Goal: Task Accomplishment & Management: Use online tool/utility

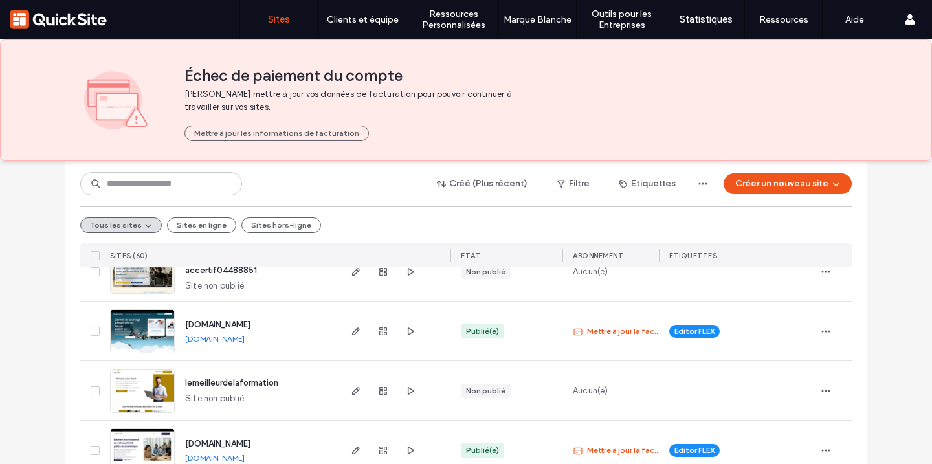
scroll to position [551, 0]
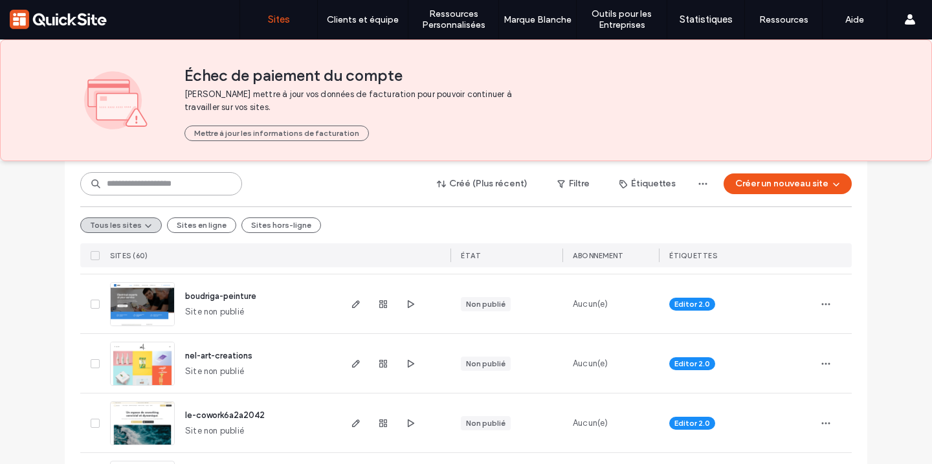
click at [172, 186] on input at bounding box center [161, 183] width 162 height 23
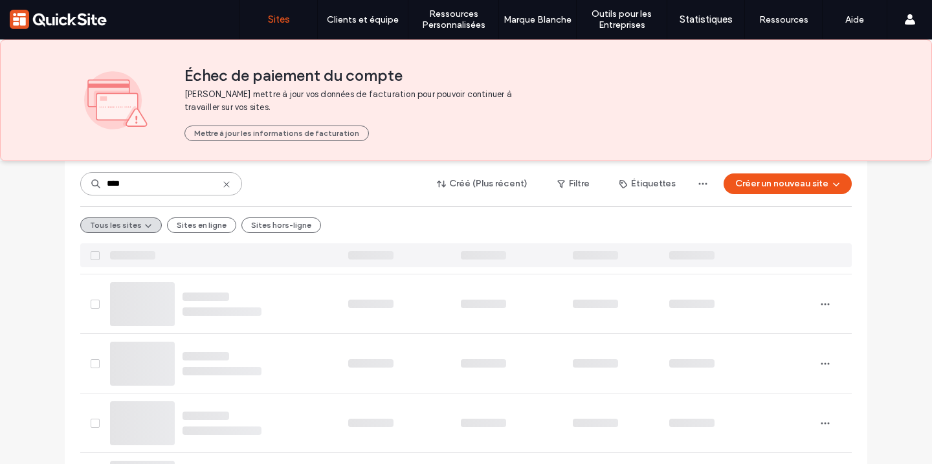
scroll to position [79, 0]
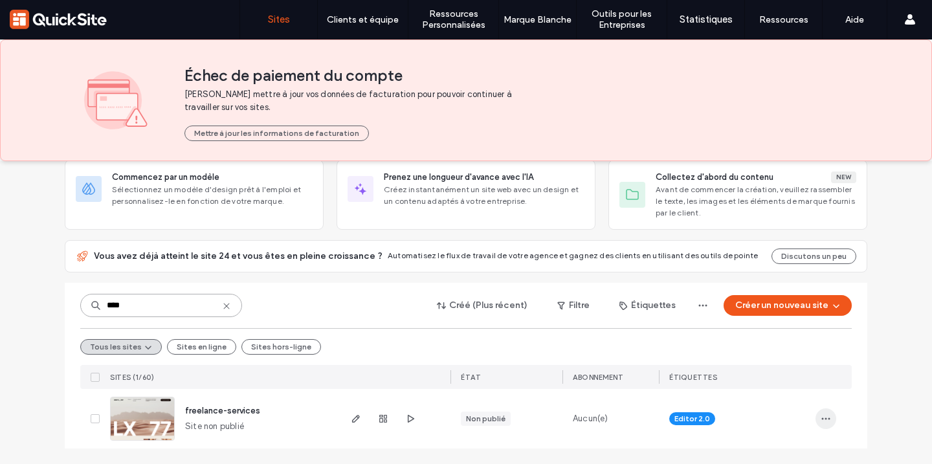
type input "****"
click at [828, 421] on span "button" at bounding box center [825, 418] width 21 height 21
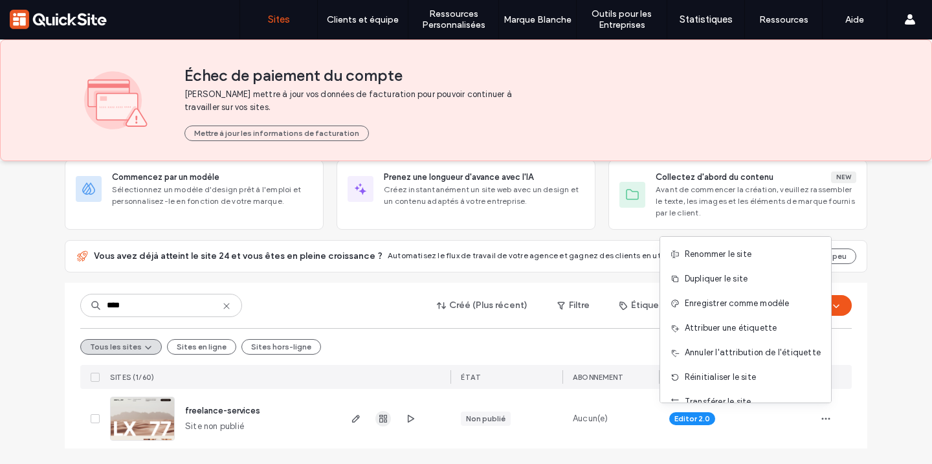
click at [380, 419] on icon "button" at bounding box center [383, 419] width 10 height 10
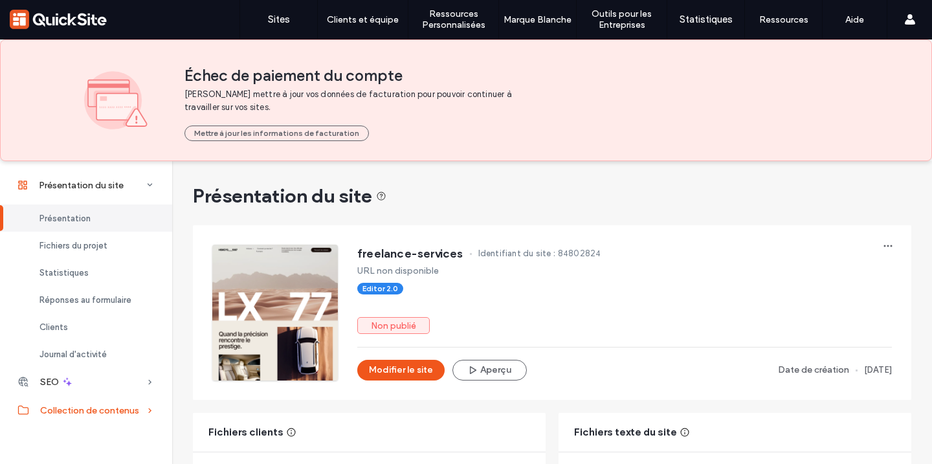
click at [113, 411] on span "Collection de contenus" at bounding box center [89, 410] width 99 height 11
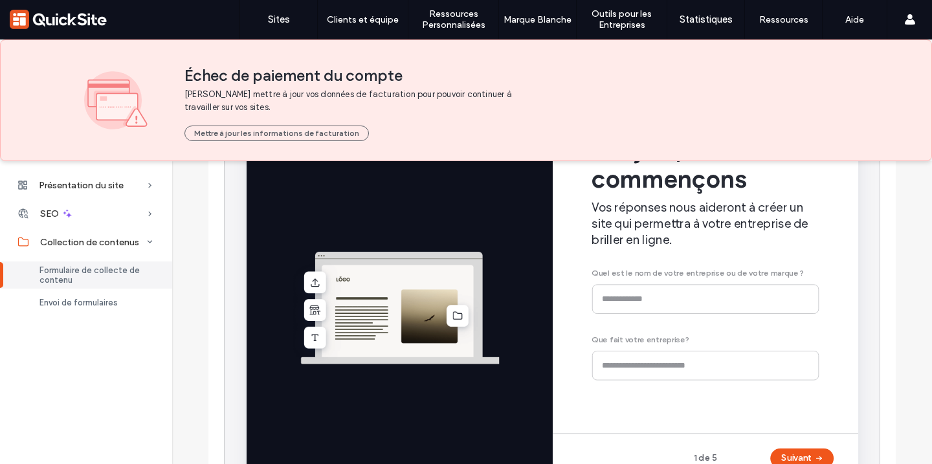
scroll to position [291, 0]
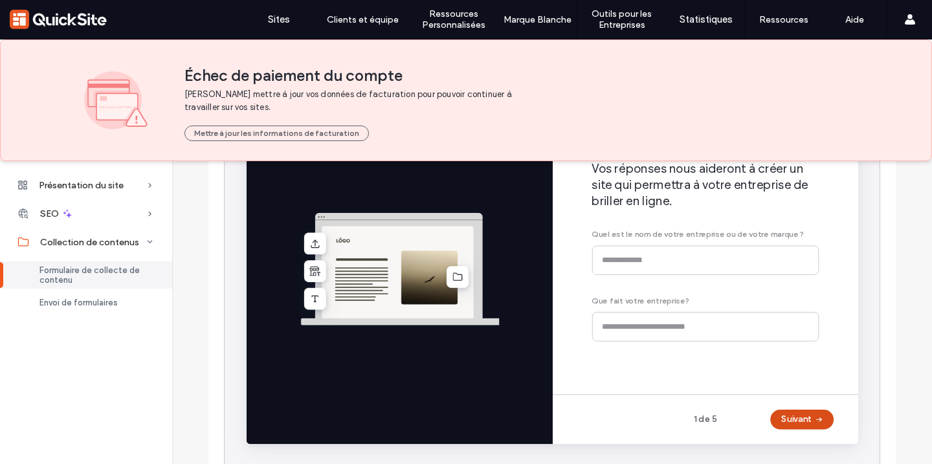
click at [815, 440] on button "Suivant" at bounding box center [830, 438] width 67 height 21
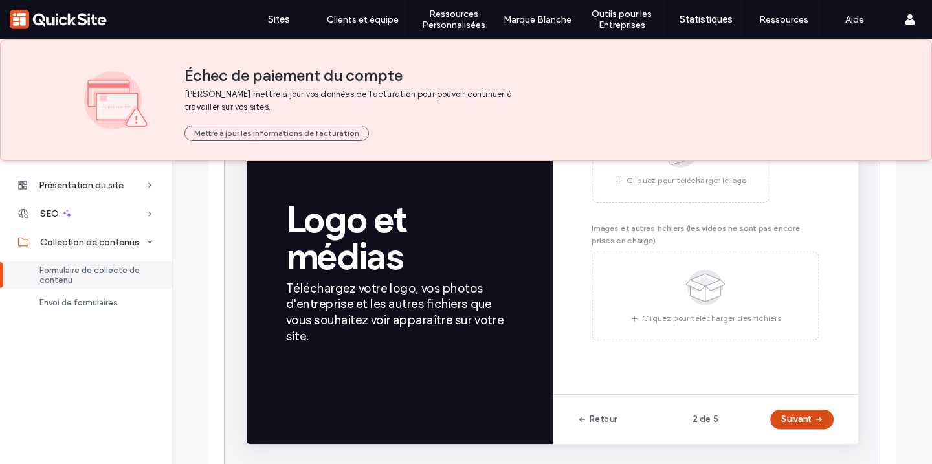
click at [815, 441] on button "Suivant" at bounding box center [830, 438] width 67 height 21
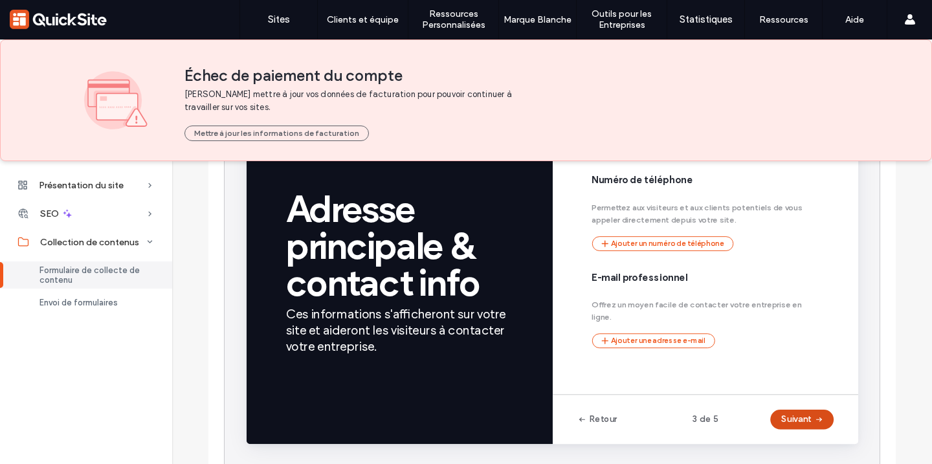
click at [815, 441] on button "Suivant" at bounding box center [830, 438] width 67 height 21
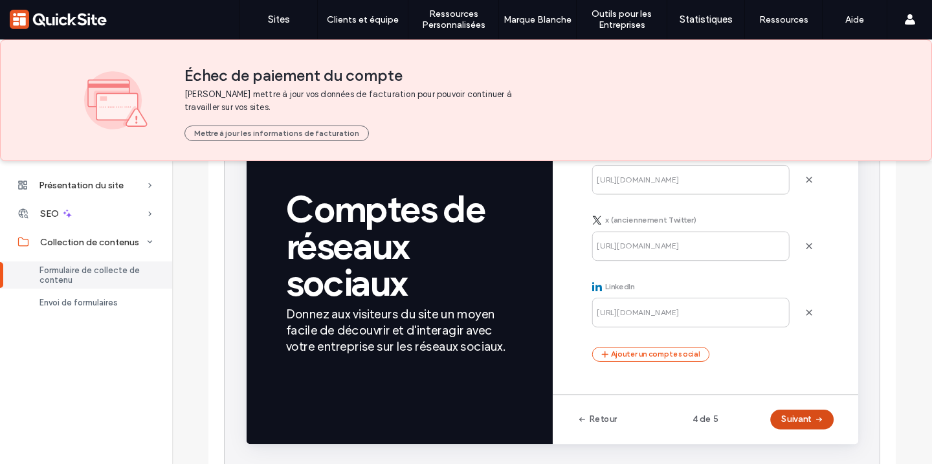
click at [815, 441] on button "Suivant" at bounding box center [830, 438] width 67 height 21
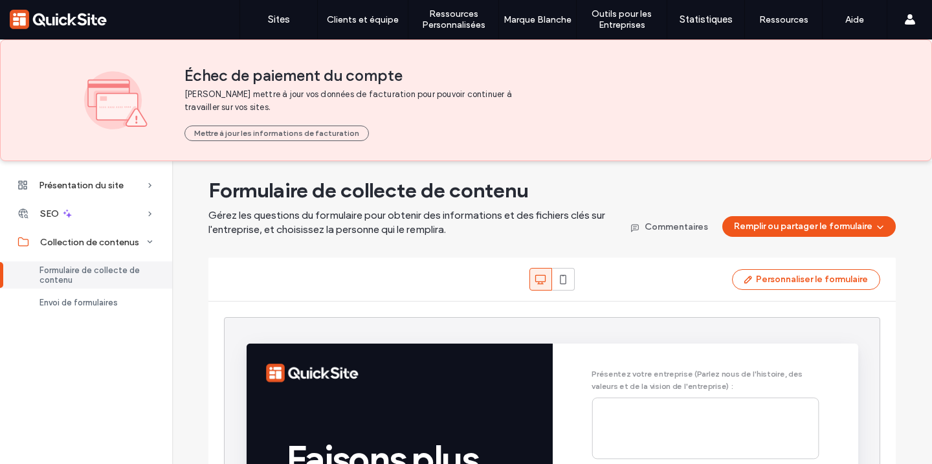
scroll to position [0, 0]
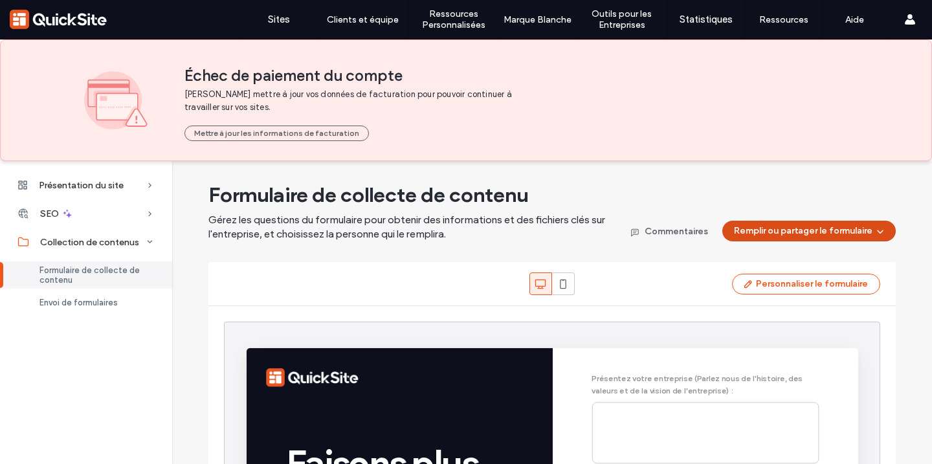
click at [814, 228] on button "Remplir ou partager le formulaire" at bounding box center [808, 231] width 173 height 21
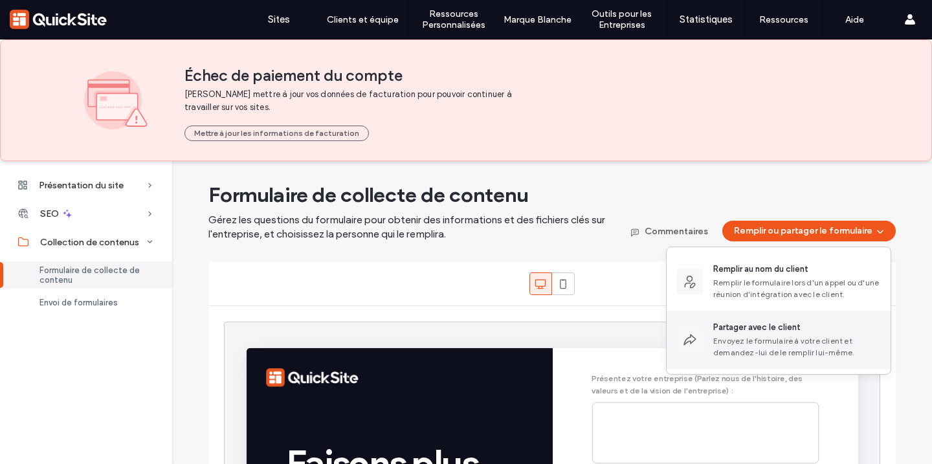
click at [737, 344] on div "Envoyez le formulaire à votre client et demandez-lui de le remplir lui-même." at bounding box center [796, 346] width 167 height 23
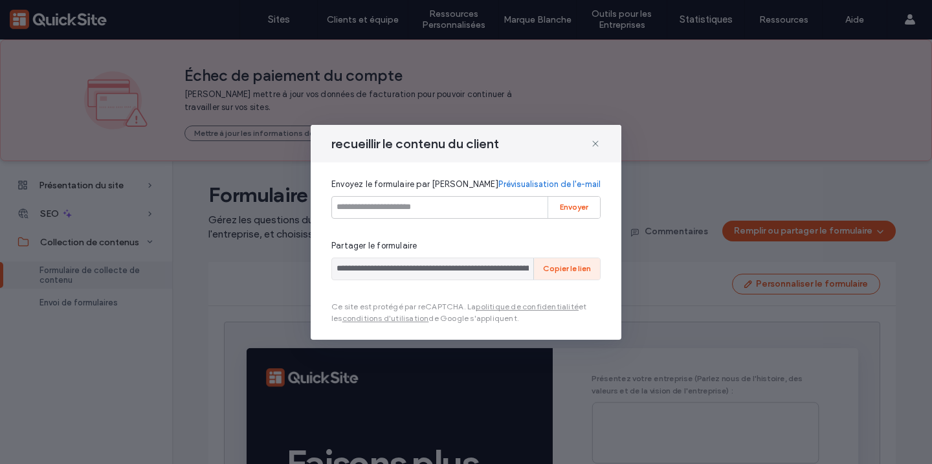
click at [584, 272] on button "Copier le lien" at bounding box center [567, 268] width 66 height 21
click at [597, 142] on icon at bounding box center [595, 143] width 10 height 10
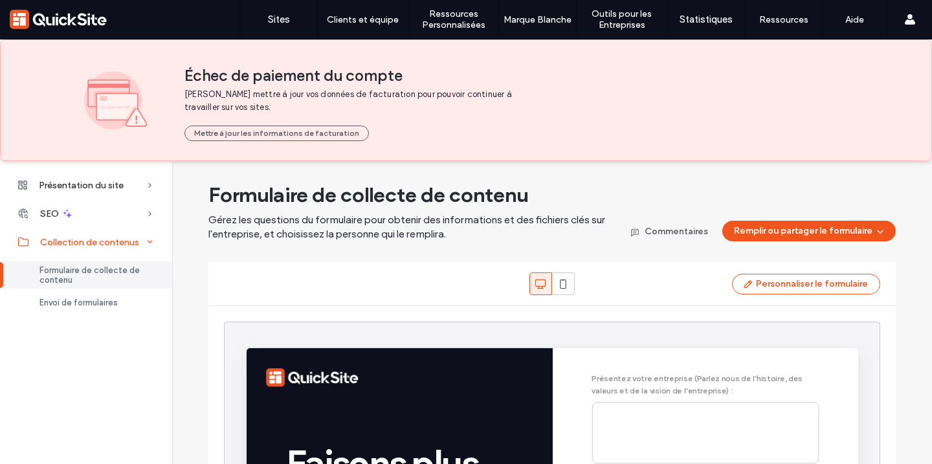
click at [145, 243] on icon at bounding box center [150, 242] width 13 height 13
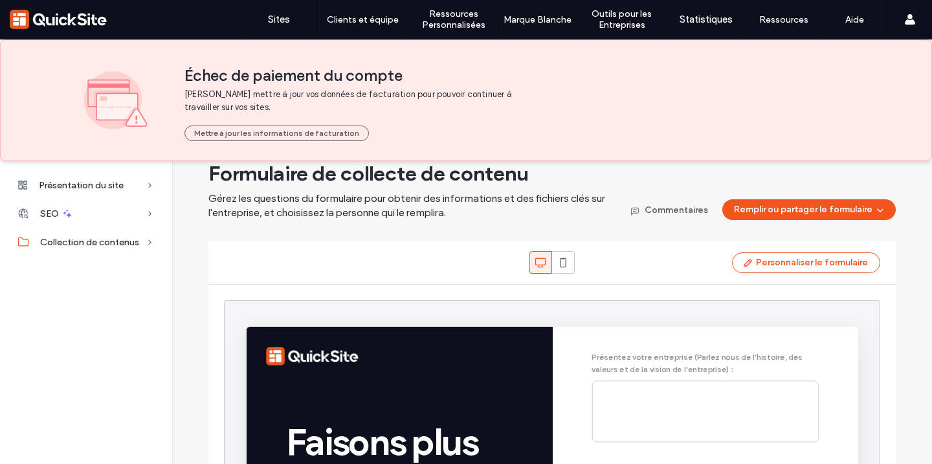
scroll to position [22, 0]
click at [558, 261] on icon at bounding box center [563, 262] width 13 height 13
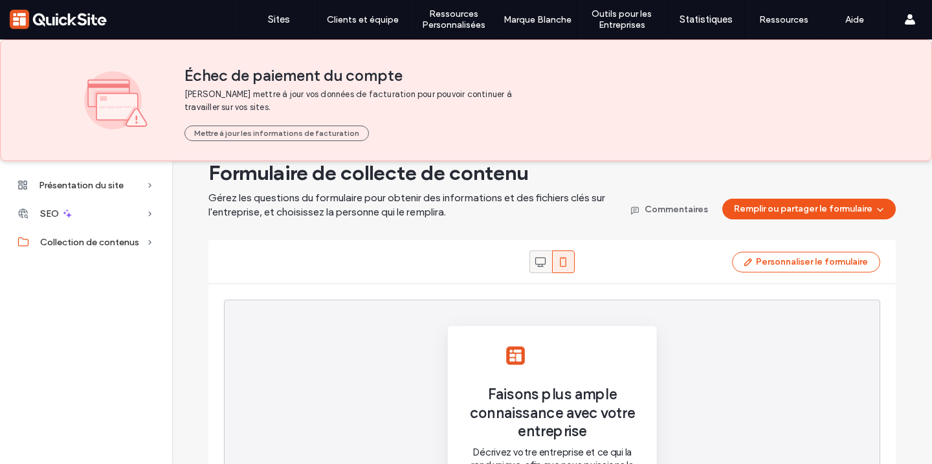
click at [536, 267] on icon at bounding box center [540, 262] width 13 height 13
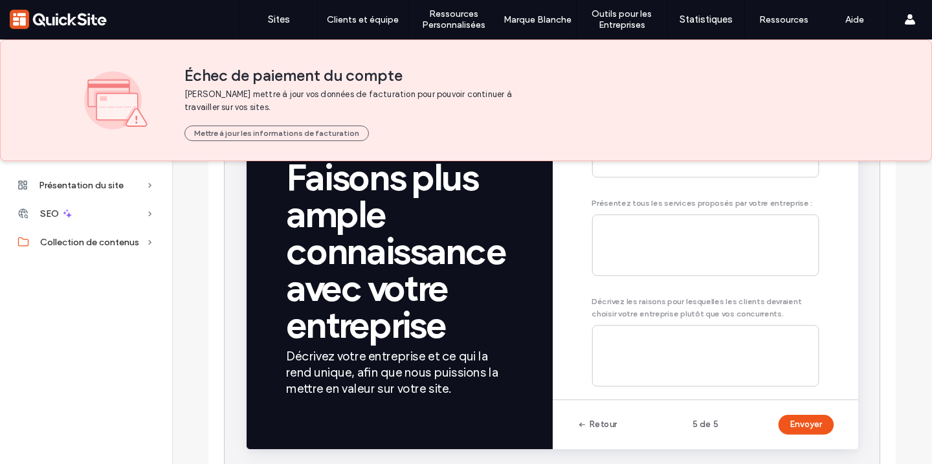
scroll to position [287, 0]
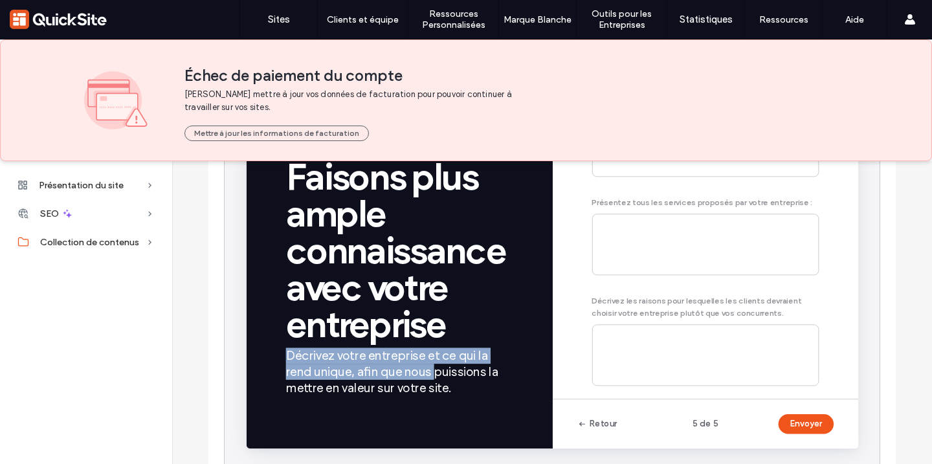
drag, startPoint x: 465, startPoint y: 342, endPoint x: 447, endPoint y: 390, distance: 51.2
click at [445, 390] on div "Faisons plus ample connaissance avec votre entreprise Décrivez votre entreprise…" at bounding box center [406, 288] width 239 height 250
click at [447, 390] on span "Décrivez votre entreprise et ce qui la rend unique, afin que nous puissions la …" at bounding box center [406, 387] width 239 height 50
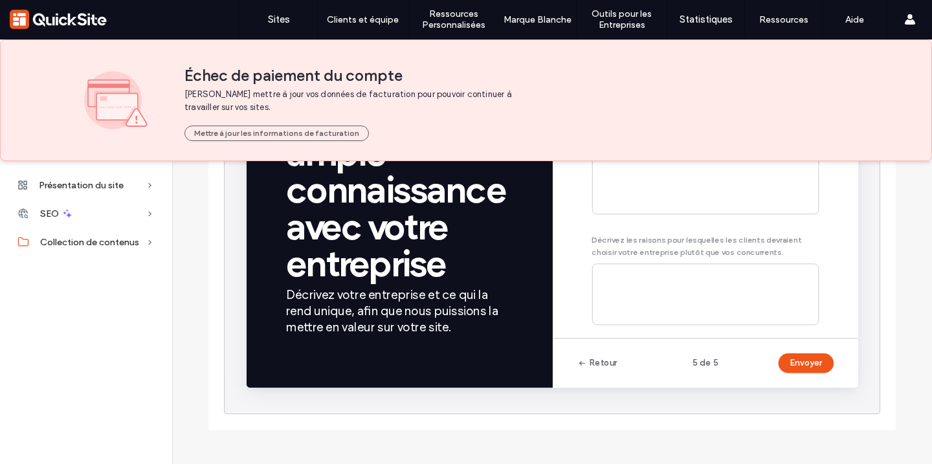
scroll to position [0, 0]
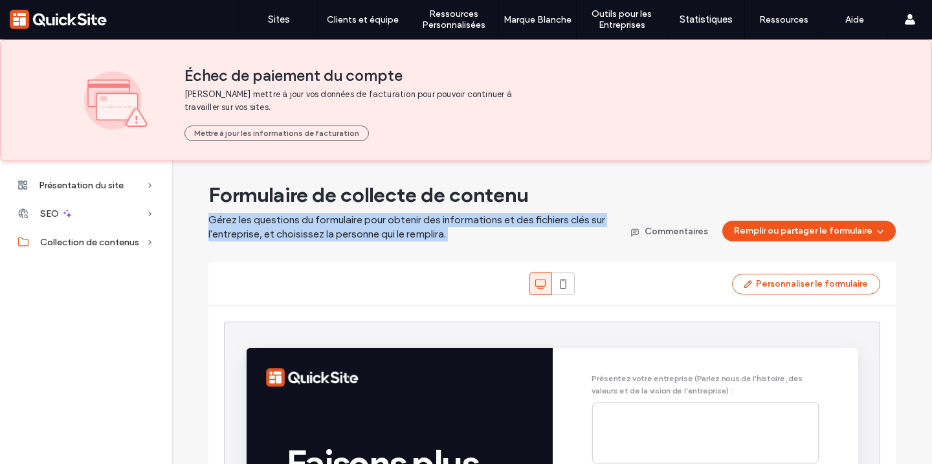
drag, startPoint x: 205, startPoint y: 220, endPoint x: 491, endPoint y: 242, distance: 287.5
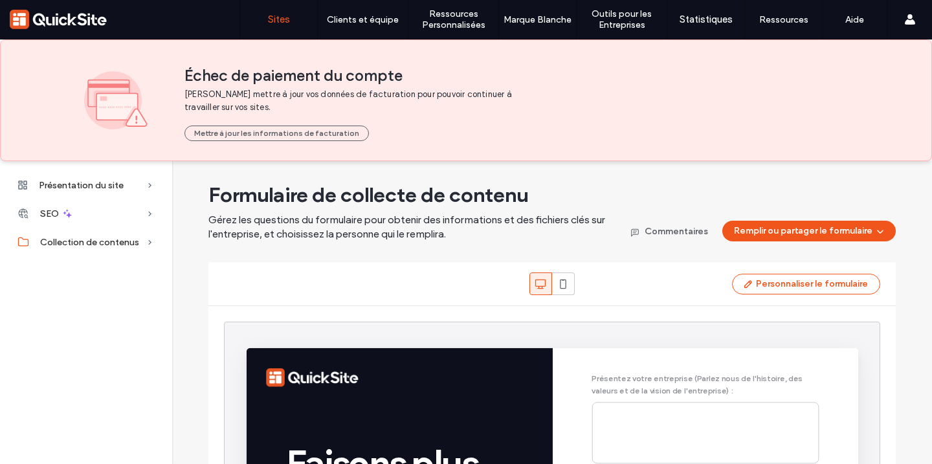
click at [271, 23] on label "Sites" at bounding box center [279, 20] width 22 height 12
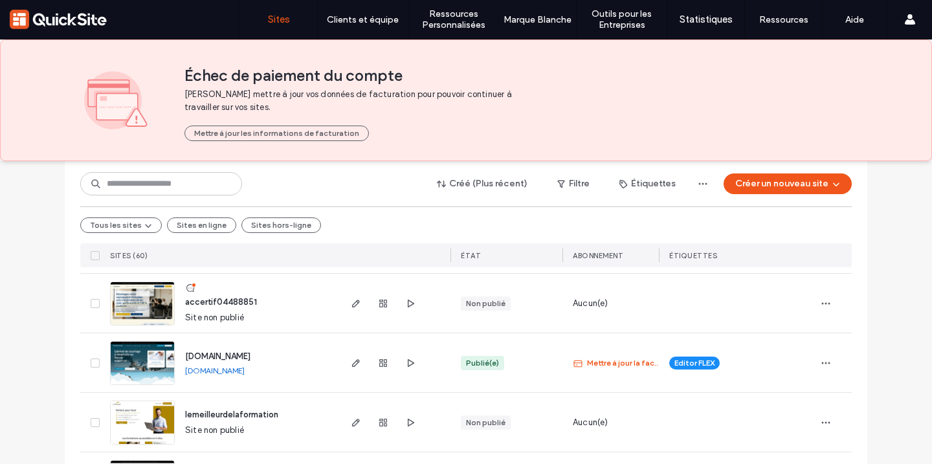
scroll to position [969, 0]
click at [351, 358] on icon "button" at bounding box center [356, 362] width 10 height 10
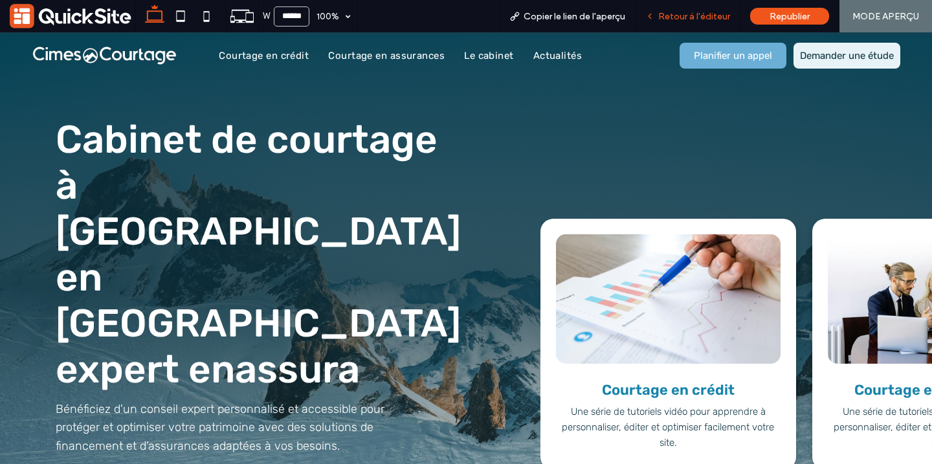
click at [720, 7] on div "Retour à l'éditeur" at bounding box center [688, 16] width 105 height 32
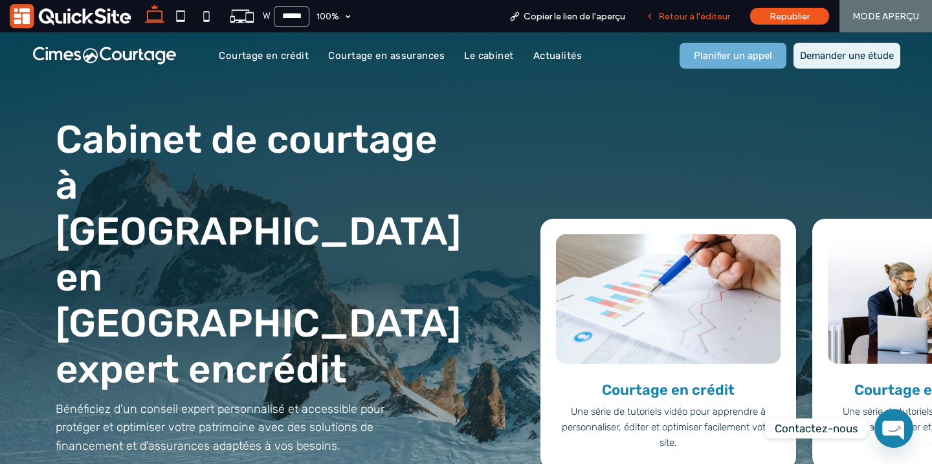
click at [702, 13] on span "Retour à l'éditeur" at bounding box center [694, 16] width 72 height 11
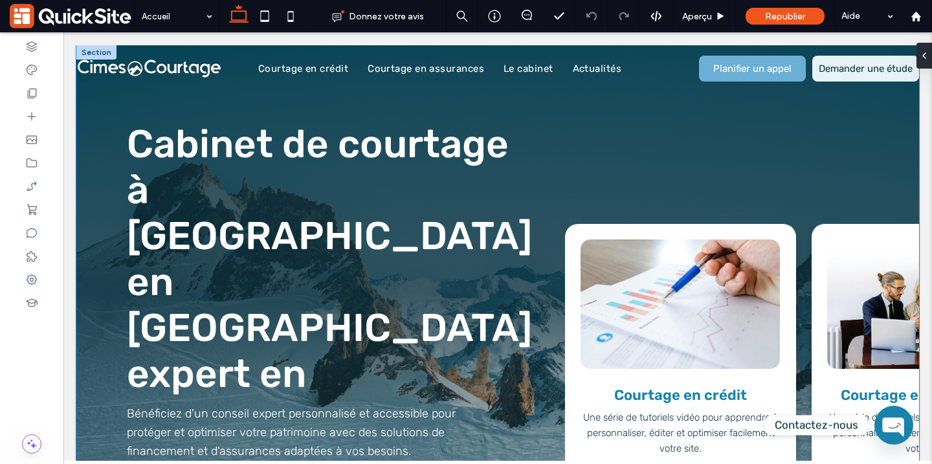
click at [371, 428] on div "Cabinet de courtage à [GEOGRAPHIC_DATA] en [GEOGRAPHIC_DATA] expert en crédit a…" at bounding box center [497, 293] width 843 height 496
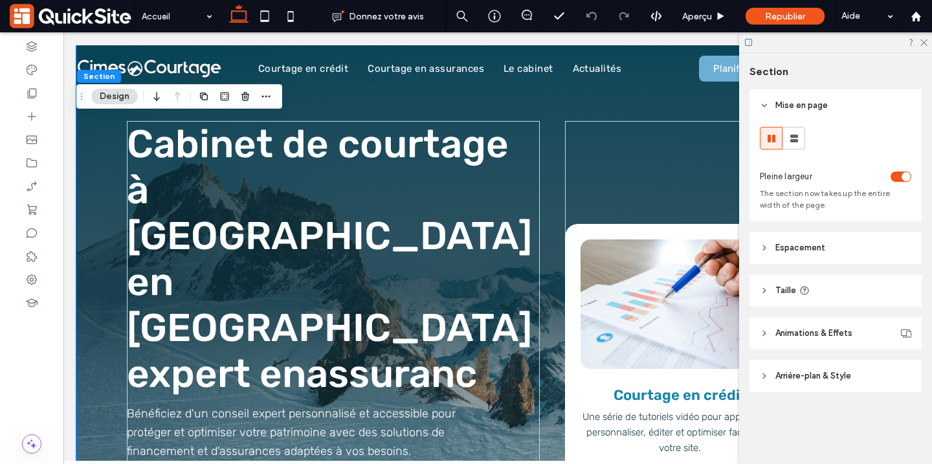
click at [788, 243] on span "Espacement" at bounding box center [800, 247] width 50 height 13
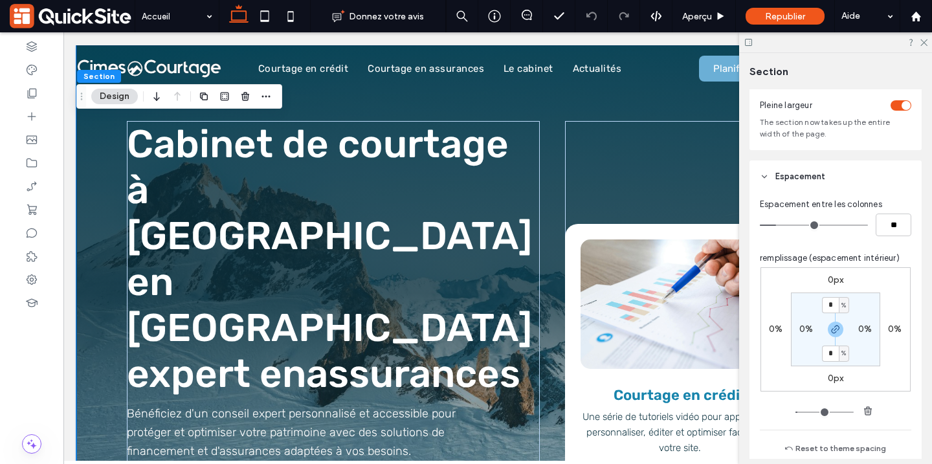
scroll to position [108, 0]
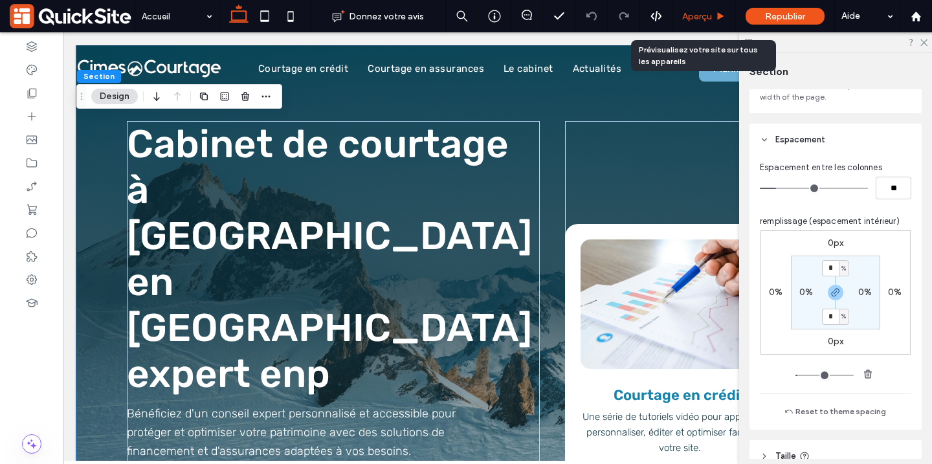
click at [707, 20] on span "Aperçu" at bounding box center [697, 16] width 30 height 11
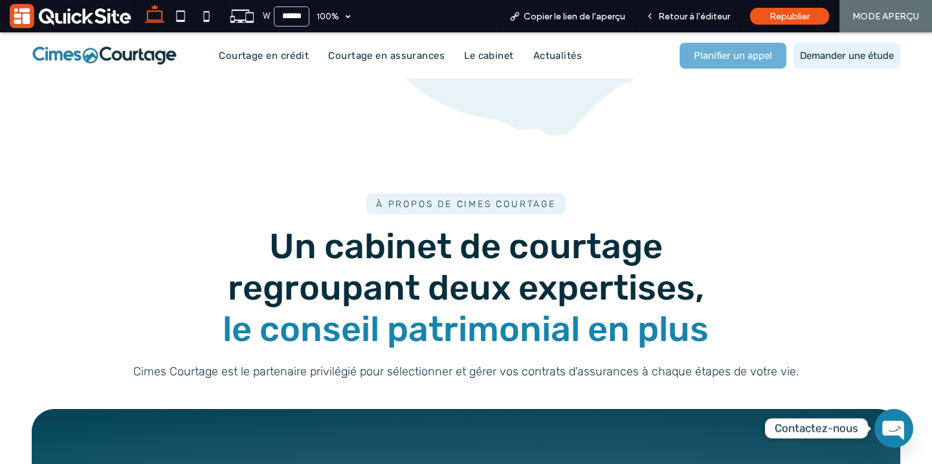
scroll to position [612, 0]
